Goal: Check status: Check status

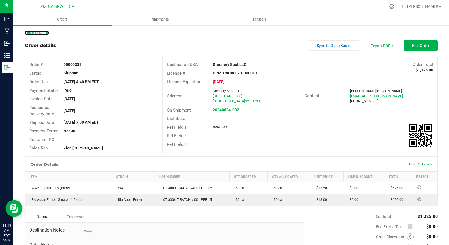
click at [43, 35] on link "Back to Orders" at bounding box center [37, 33] width 24 height 4
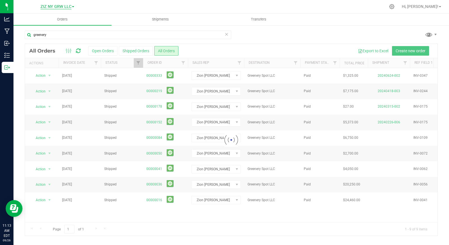
click at [69, 7] on span "ZIZ NY GRW LLC" at bounding box center [55, 6] width 31 height 5
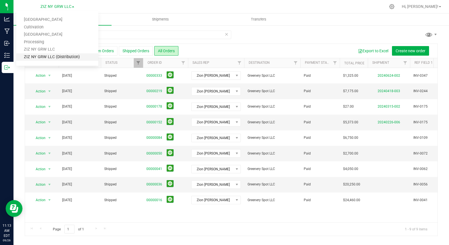
click at [76, 59] on link "ZIZ NY GRW LLC (Distribution)" at bounding box center [57, 57] width 82 height 8
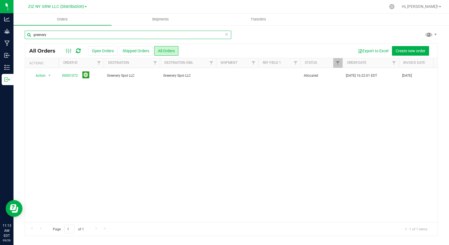
click at [80, 34] on input "greenery" at bounding box center [128, 35] width 206 height 8
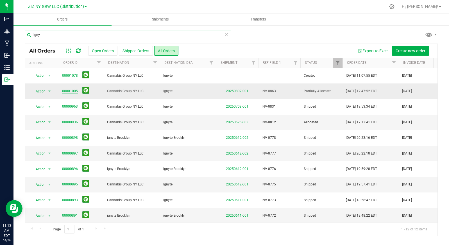
type input "igny"
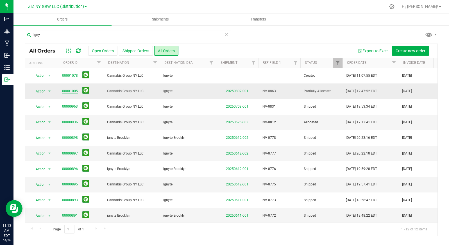
click at [68, 91] on link "00001005" at bounding box center [70, 90] width 16 height 5
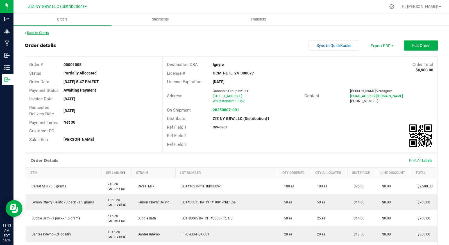
click at [39, 34] on link "Back to Orders" at bounding box center [37, 33] width 24 height 4
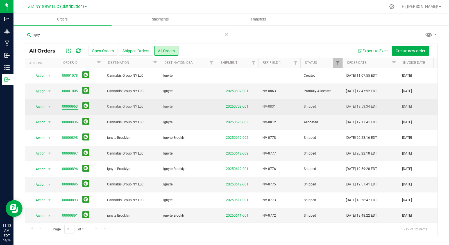
click at [71, 107] on link "00000963" at bounding box center [70, 106] width 16 height 5
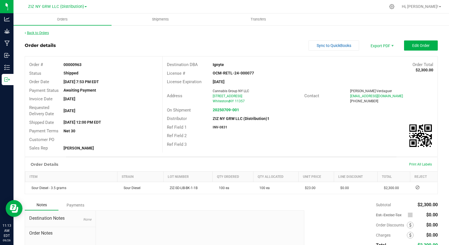
click at [46, 33] on link "Back to Orders" at bounding box center [37, 33] width 24 height 4
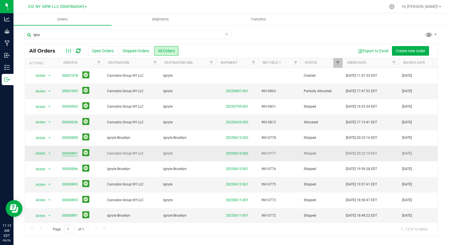
click at [69, 152] on link "00000897" at bounding box center [70, 153] width 16 height 5
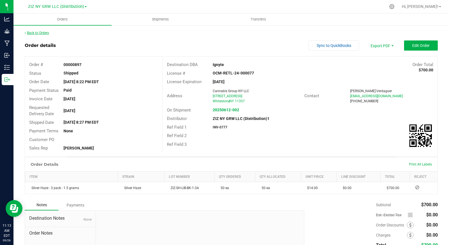
click at [40, 32] on link "Back to Orders" at bounding box center [37, 33] width 24 height 4
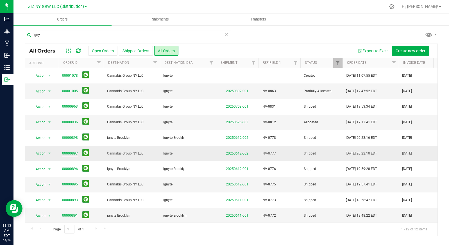
click at [72, 152] on link "00000897" at bounding box center [70, 153] width 16 height 5
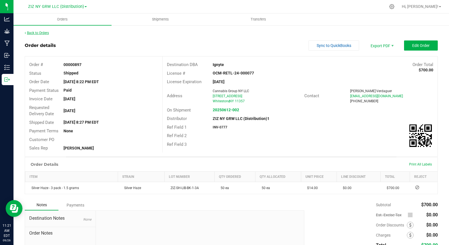
click at [38, 32] on link "Back to Orders" at bounding box center [37, 33] width 24 height 4
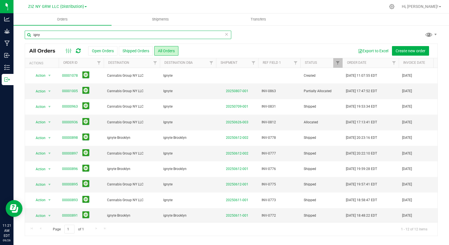
click at [94, 35] on input "igny" at bounding box center [128, 35] width 206 height 8
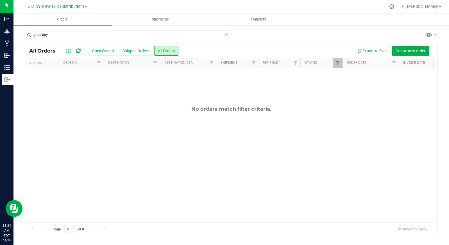
click at [53, 34] on input "good day" at bounding box center [128, 35] width 206 height 8
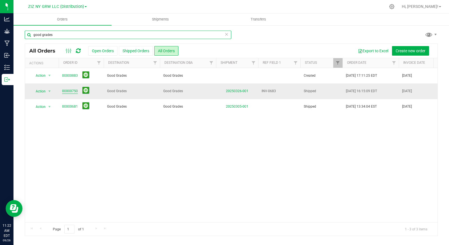
type input "good grades"
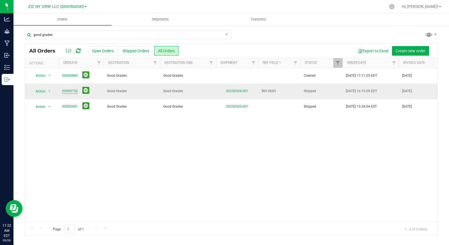
click at [68, 92] on link "00000750" at bounding box center [70, 90] width 16 height 5
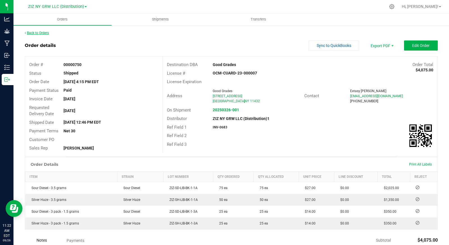
click at [40, 34] on link "Back to Orders" at bounding box center [37, 33] width 24 height 4
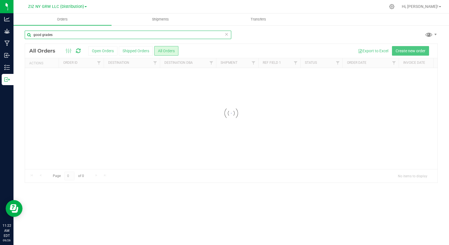
click at [61, 35] on input "good grades" at bounding box center [128, 35] width 206 height 8
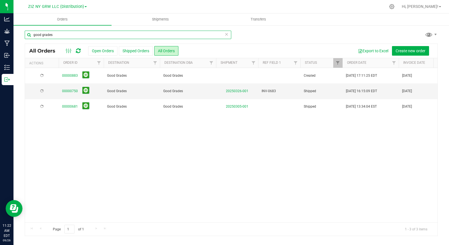
click at [61, 35] on input "good grades" at bounding box center [128, 35] width 206 height 8
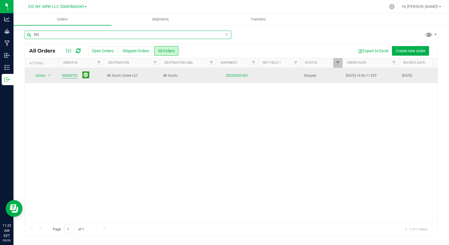
type input "701"
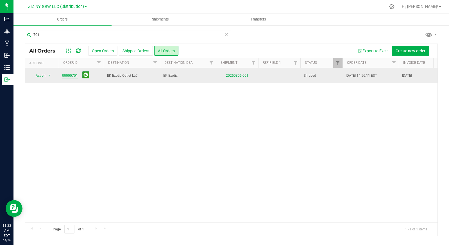
click at [74, 75] on link "00000701" at bounding box center [70, 75] width 16 height 5
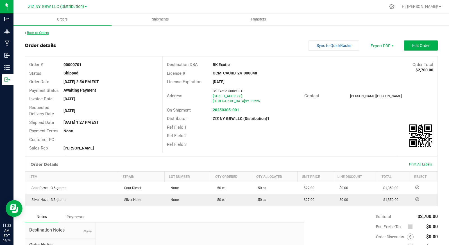
click at [27, 31] on link "Back to Orders" at bounding box center [37, 33] width 24 height 4
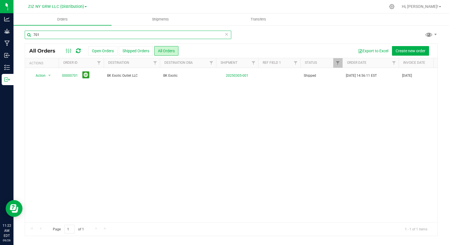
click at [61, 36] on input "701" at bounding box center [128, 35] width 206 height 8
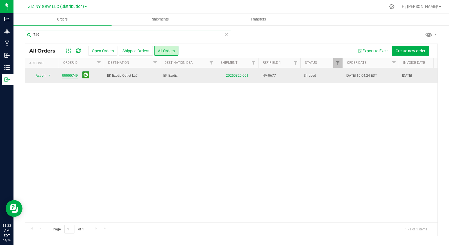
type input "749"
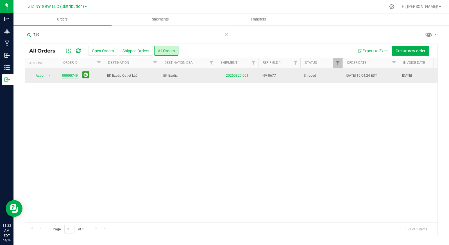
click at [73, 76] on link "00000749" at bounding box center [70, 75] width 16 height 5
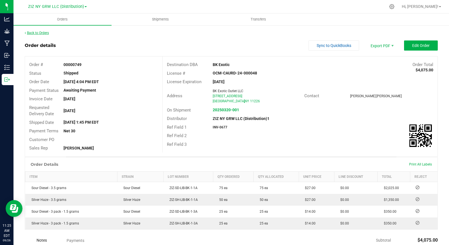
click at [47, 33] on link "Back to Orders" at bounding box center [37, 33] width 24 height 4
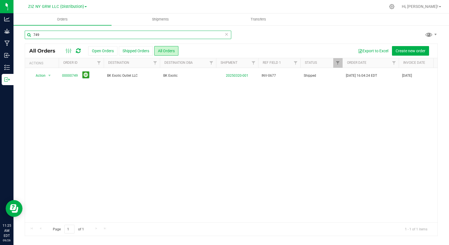
click at [48, 36] on input "749" at bounding box center [128, 35] width 206 height 8
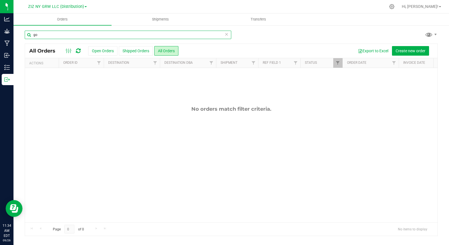
type input "g"
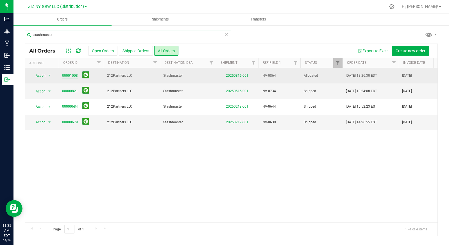
type input "stashmaster"
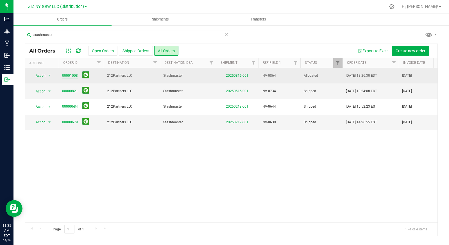
click at [68, 74] on link "00001008" at bounding box center [70, 75] width 16 height 5
